Goal: Information Seeking & Learning: Check status

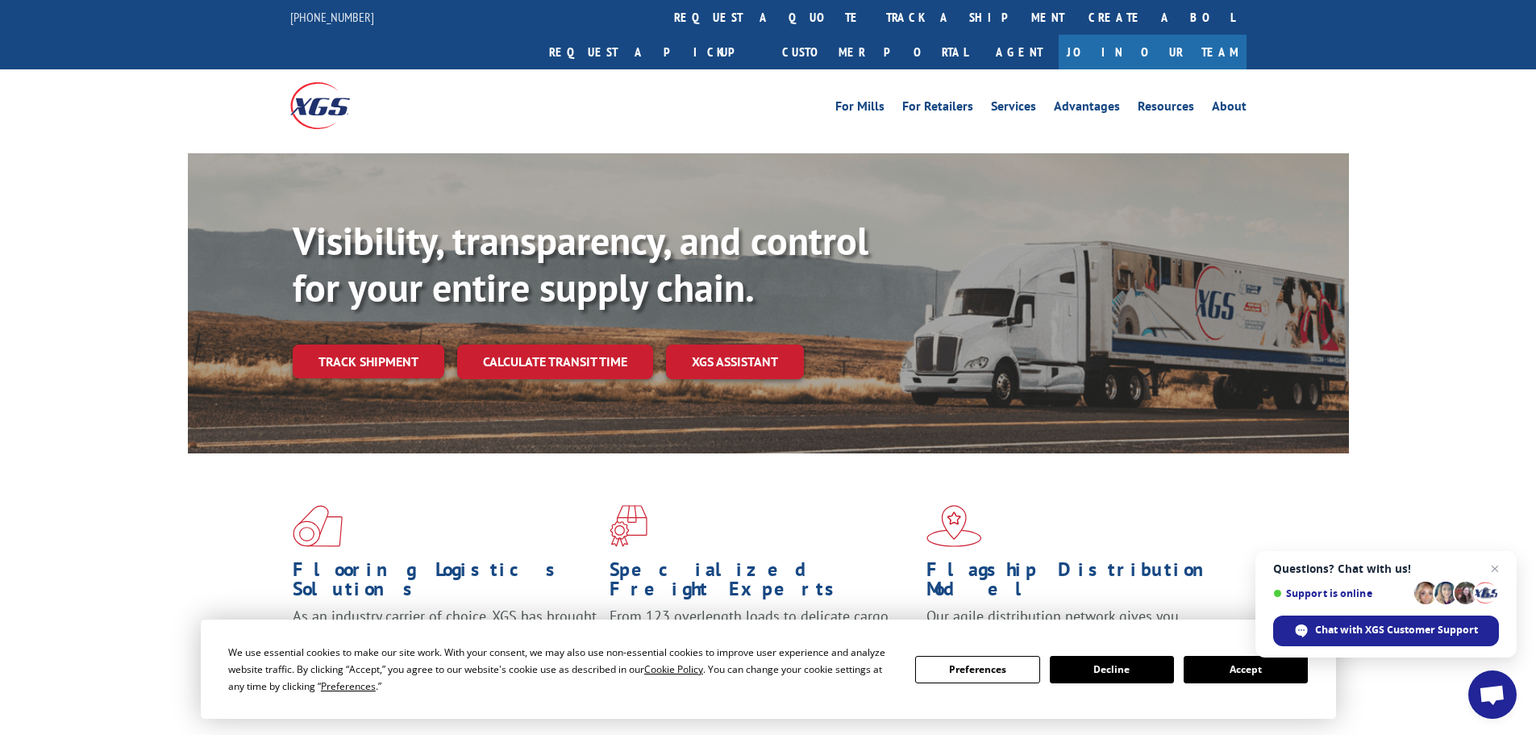
click at [1243, 672] on button "Accept" at bounding box center [1246, 669] width 124 height 27
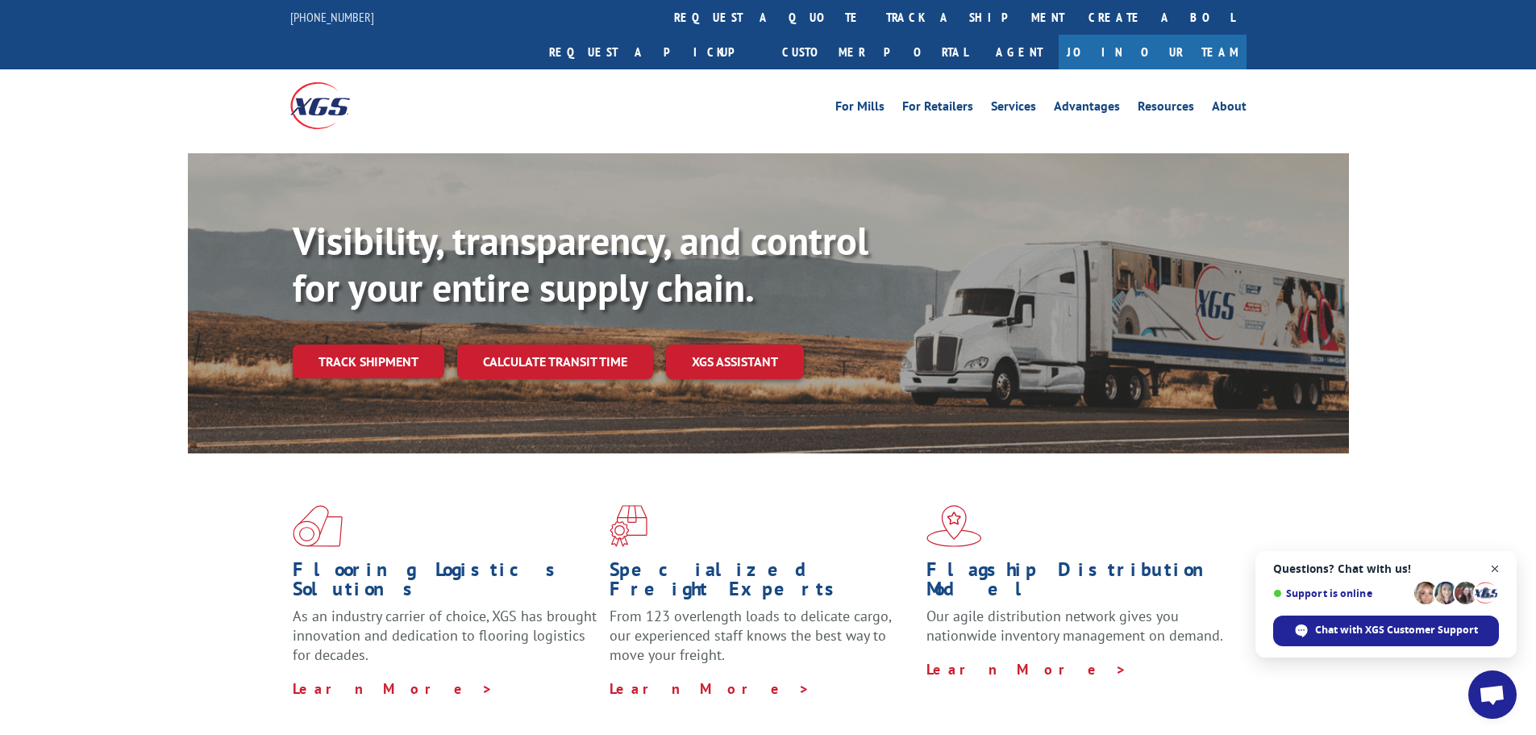
click at [1497, 566] on span "Open chat" at bounding box center [1495, 569] width 20 height 20
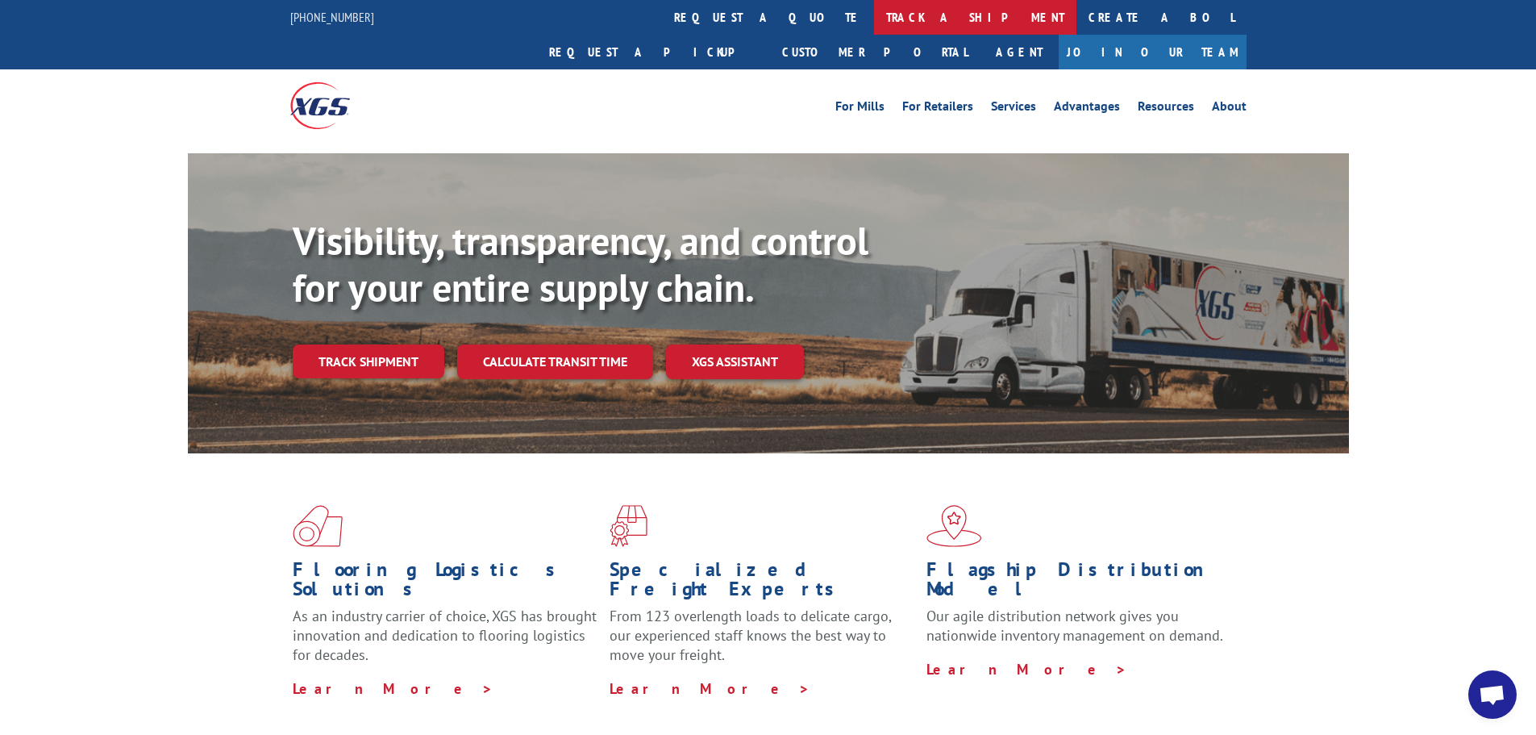
click at [874, 19] on link "track a shipment" at bounding box center [975, 17] width 202 height 35
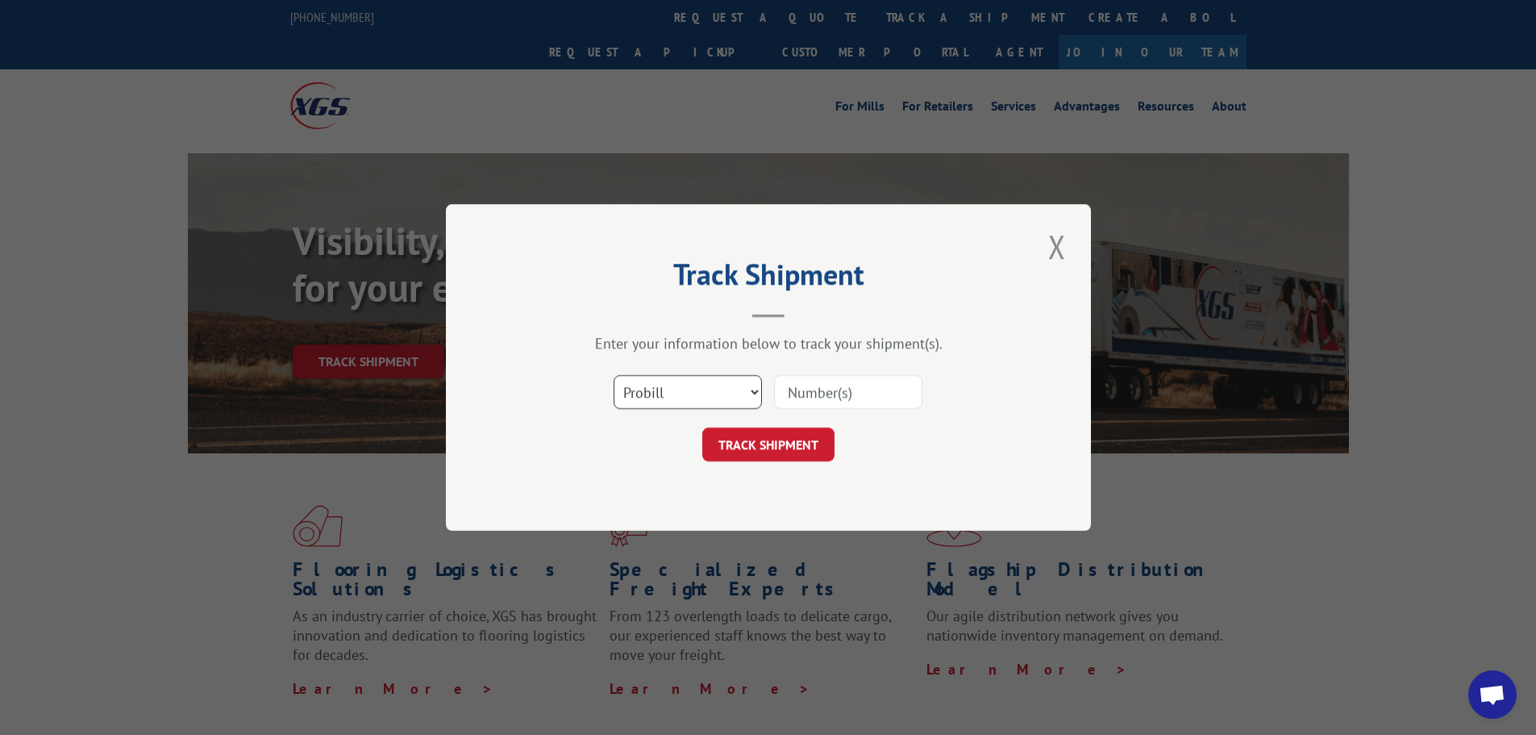
click at [689, 385] on select "Select category... Probill BOL PO" at bounding box center [688, 392] width 148 height 34
click at [614, 375] on select "Select category... Probill BOL PO" at bounding box center [688, 392] width 148 height 34
click at [810, 398] on input at bounding box center [848, 392] width 148 height 34
paste input "17536694"
type input "17536694"
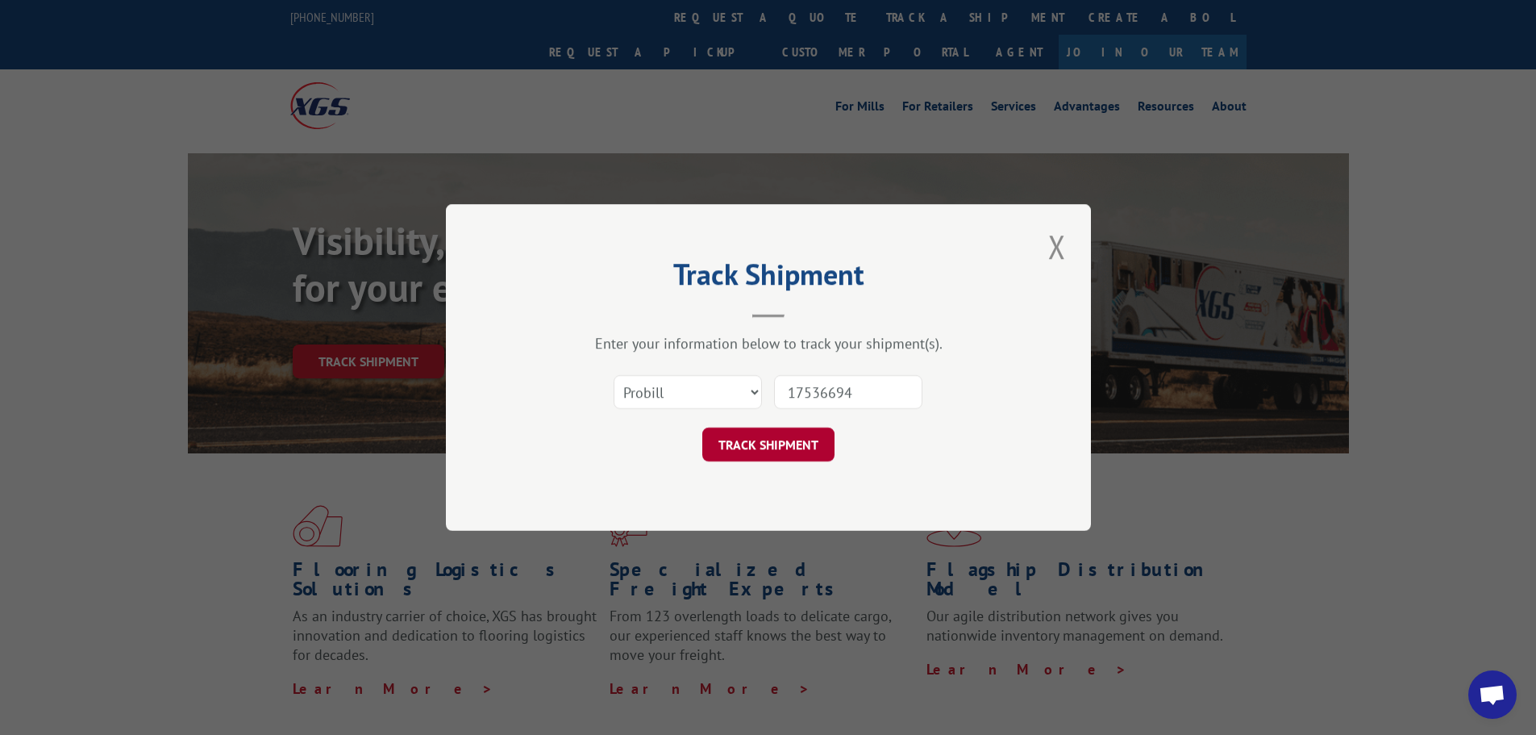
click at [777, 444] on button "TRACK SHIPMENT" at bounding box center [768, 444] width 132 height 34
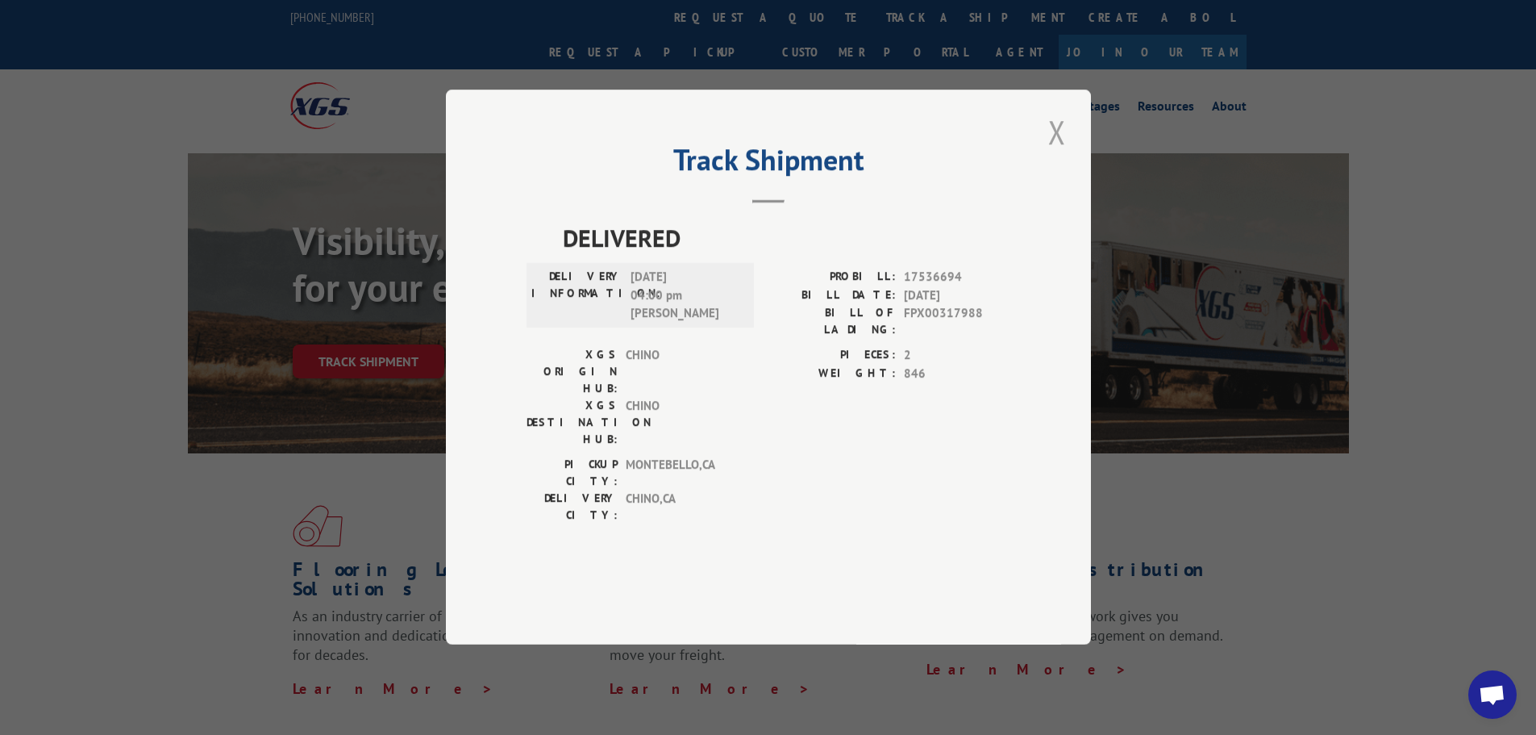
click at [1056, 154] on button "Close modal" at bounding box center [1056, 132] width 27 height 44
